Goal: Information Seeking & Learning: Find specific fact

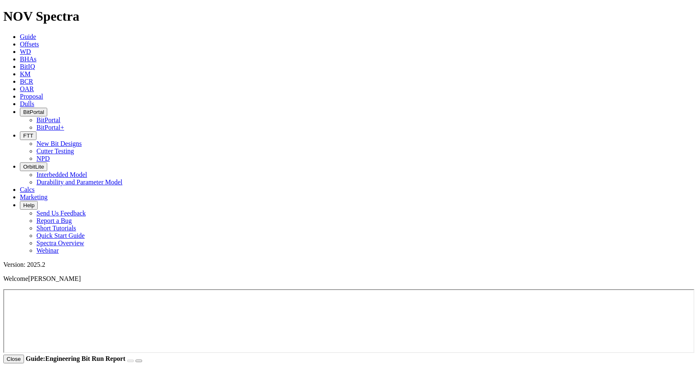
click at [31, 70] on link "KM" at bounding box center [25, 73] width 11 height 7
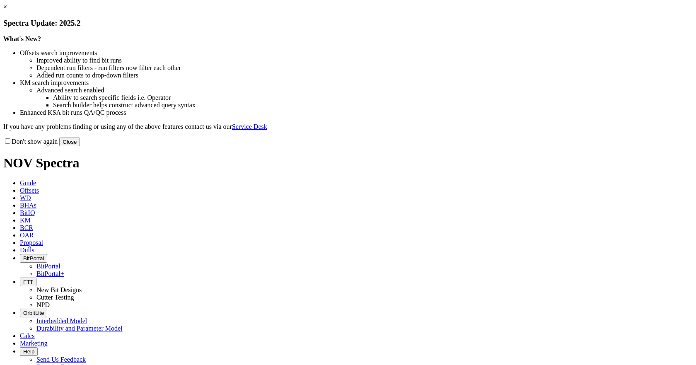
click at [80, 146] on button "Close" at bounding box center [69, 141] width 21 height 9
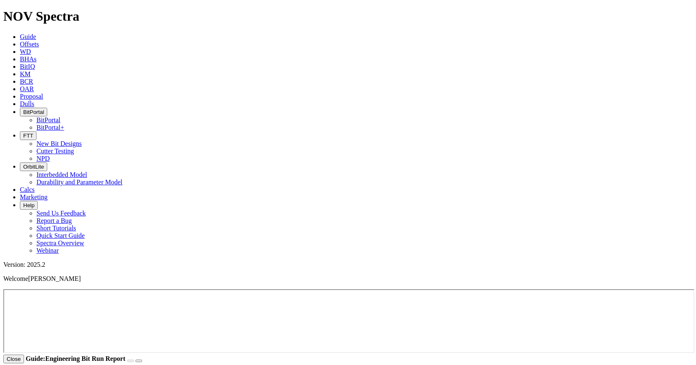
click at [31, 70] on link "KM" at bounding box center [25, 73] width 11 height 7
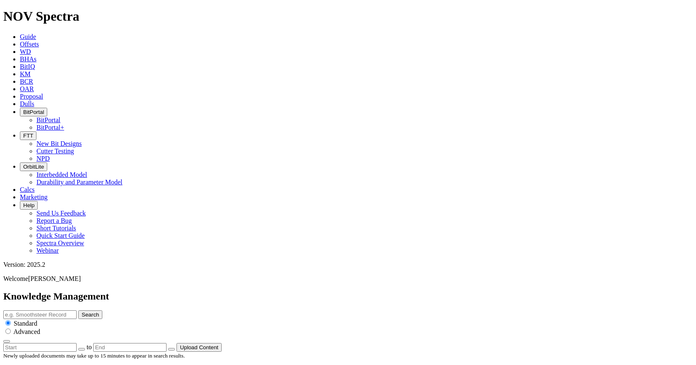
click at [77, 310] on input "text" at bounding box center [39, 314] width 73 height 9
type input "sabertooth"
click at [102, 310] on button "Search" at bounding box center [90, 314] width 24 height 9
